Goal: Find specific page/section: Find specific page/section

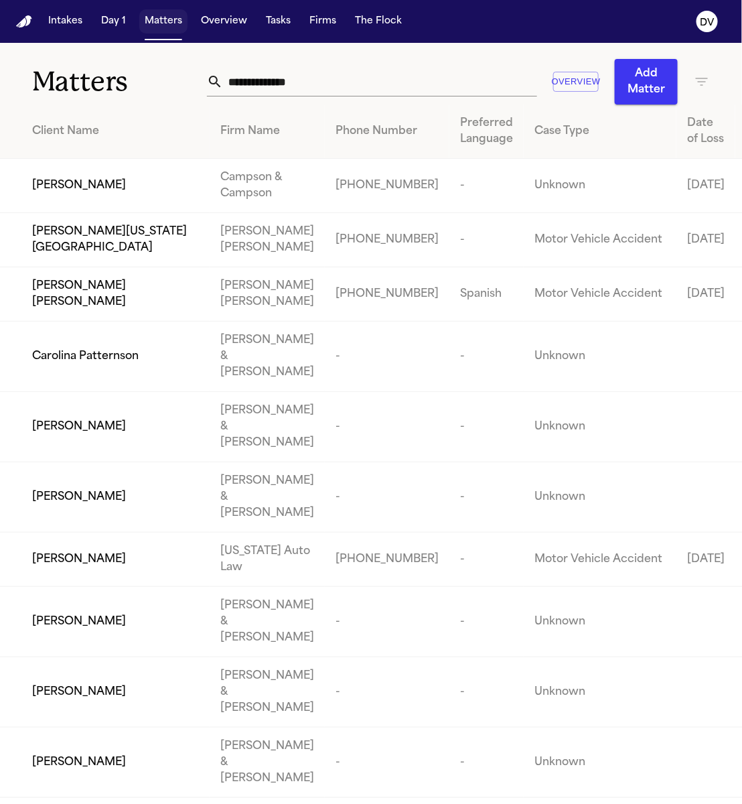
click at [156, 21] on button "Matters" at bounding box center [163, 21] width 48 height 24
click at [307, 82] on input "text" at bounding box center [380, 81] width 315 height 29
click at [329, 80] on input "text" at bounding box center [380, 81] width 315 height 29
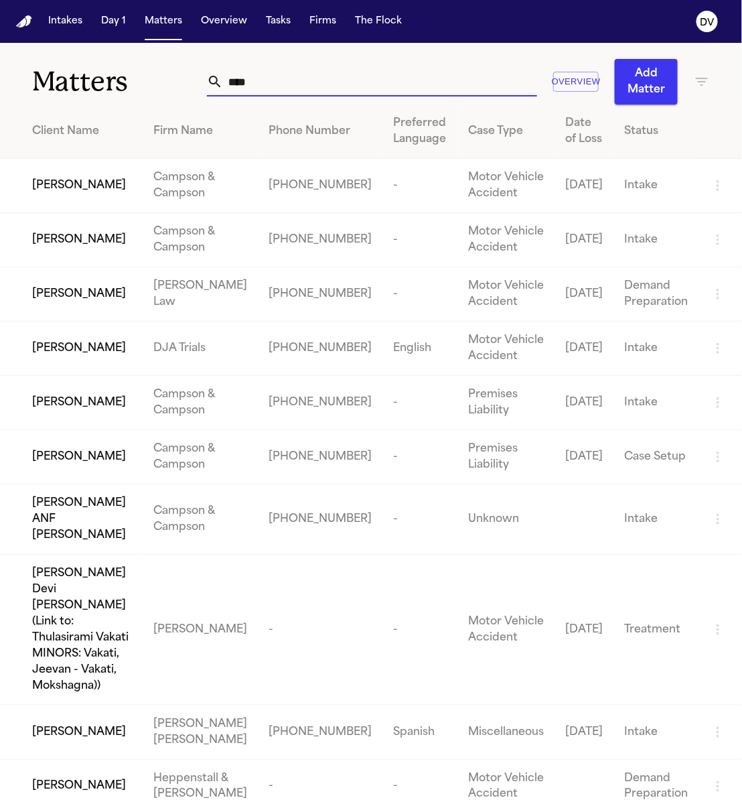
type input "****"
